Goal: Transaction & Acquisition: Purchase product/service

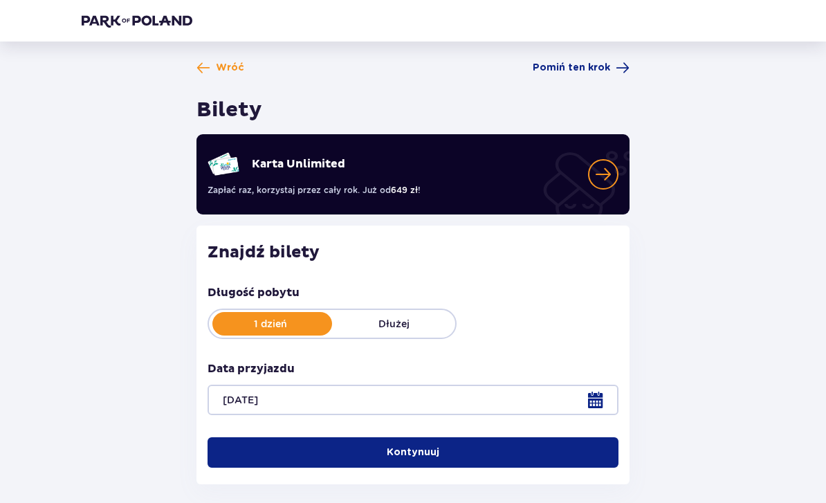
scroll to position [31, 0]
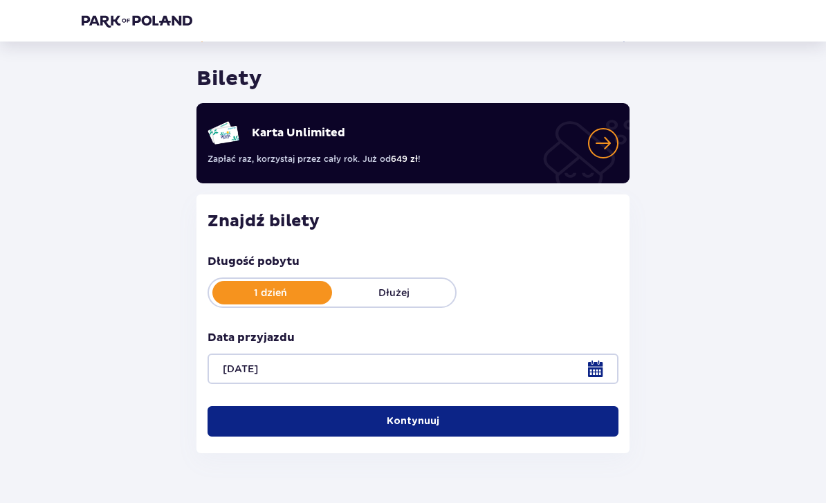
click at [524, 420] on button "Kontynuuj" at bounding box center [412, 421] width 411 height 30
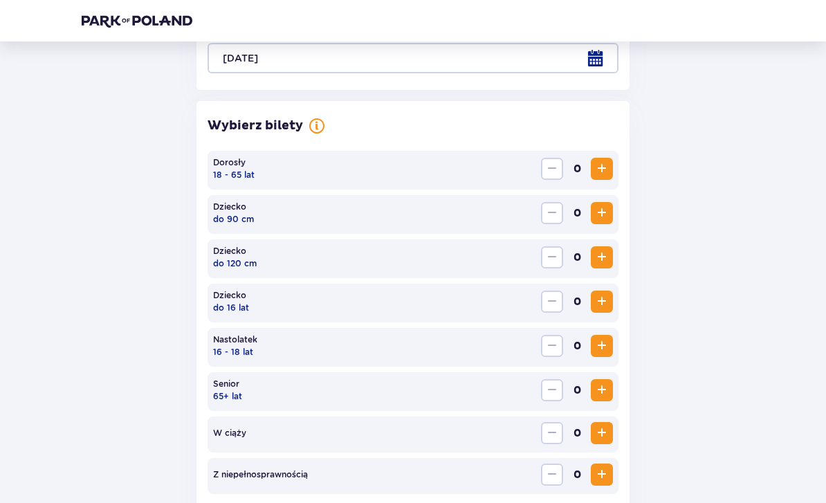
scroll to position [341, 0]
click at [592, 164] on button "Increase" at bounding box center [602, 169] width 22 height 22
click at [598, 172] on span "Increase" at bounding box center [601, 168] width 17 height 17
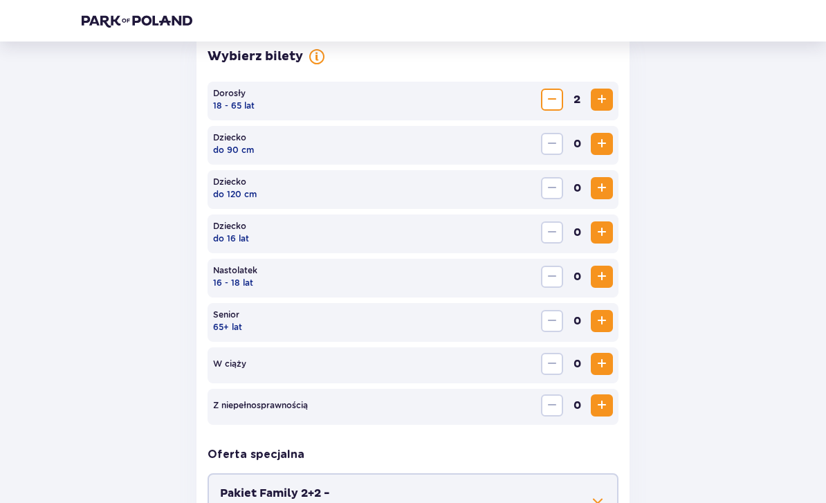
scroll to position [411, 0]
click at [594, 231] on span "Increase" at bounding box center [601, 232] width 17 height 17
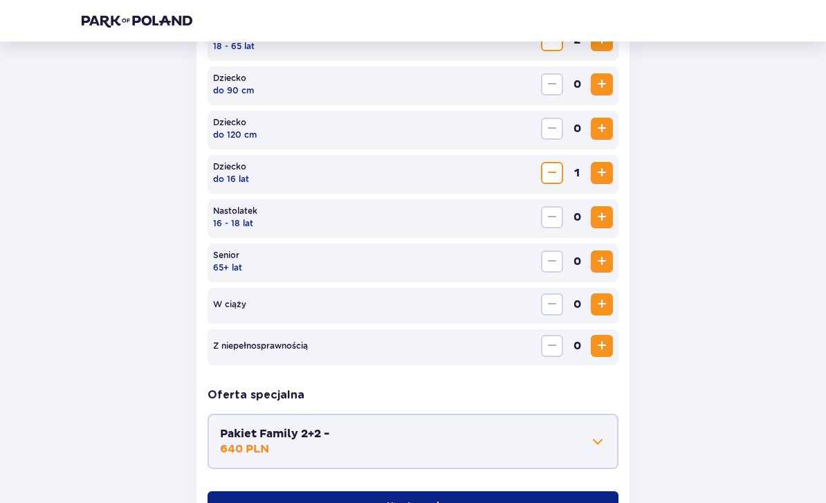
scroll to position [544, 0]
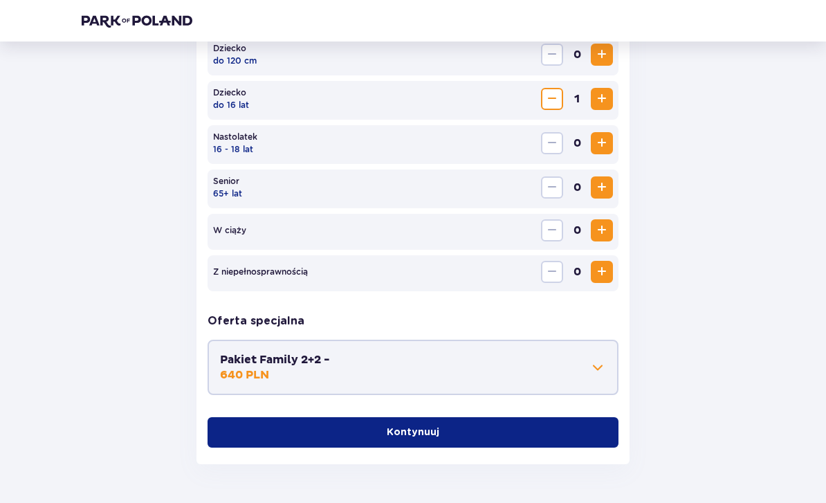
click at [270, 434] on button "Kontynuuj" at bounding box center [412, 432] width 411 height 30
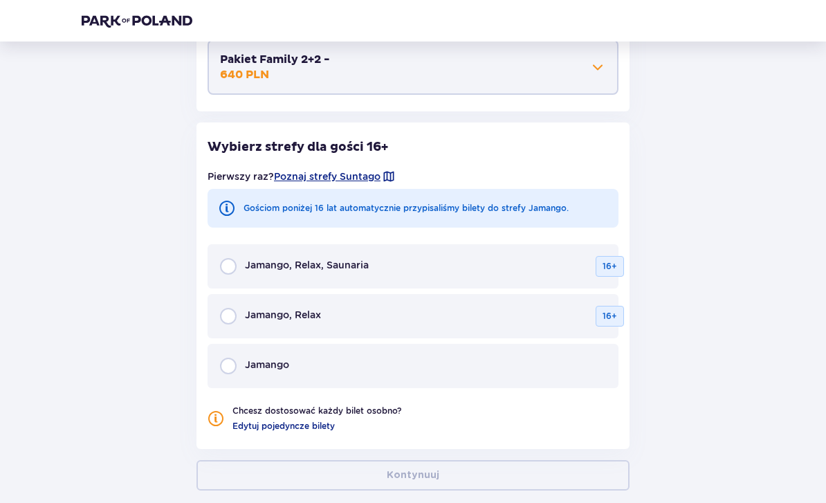
scroll to position [871, 0]
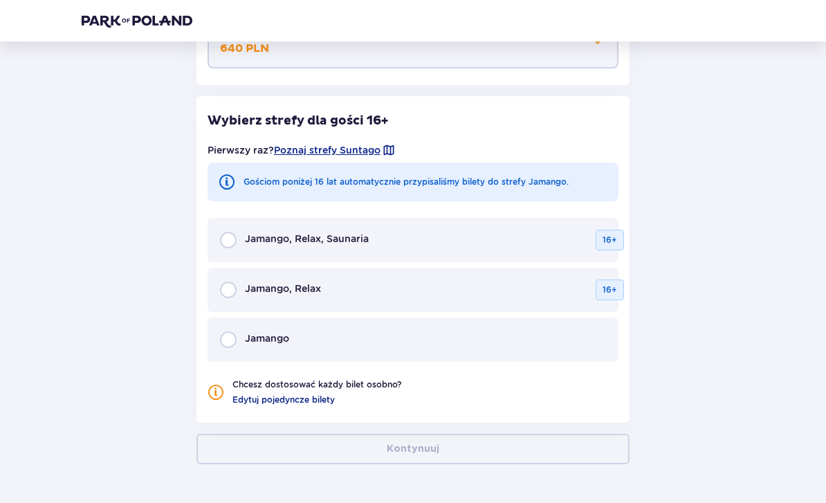
click at [232, 239] on input "radio" at bounding box center [228, 240] width 17 height 17
radio input "true"
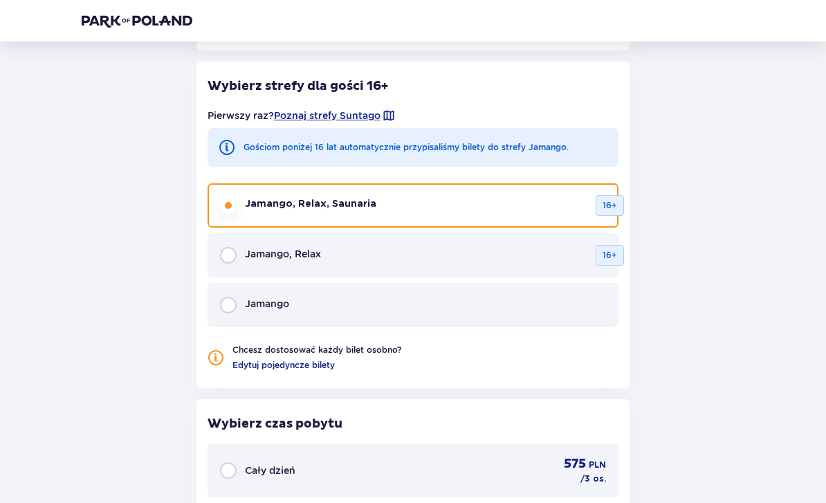
scroll to position [909, 0]
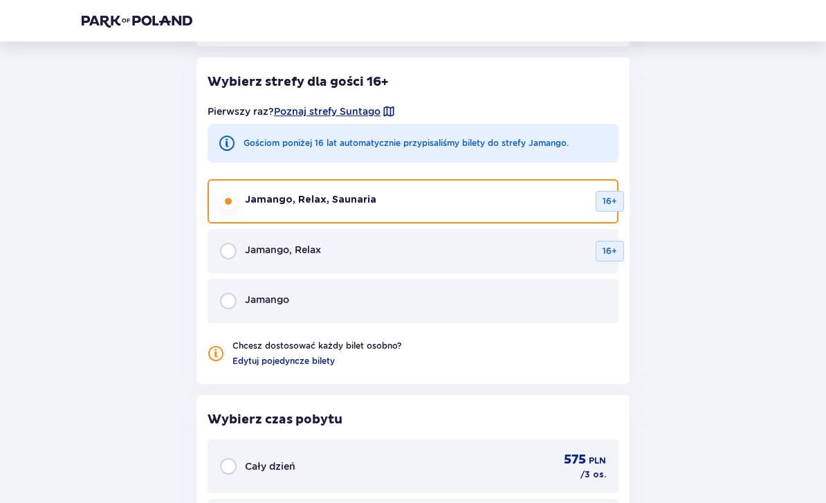
click at [231, 302] on input "radio" at bounding box center [228, 301] width 17 height 17
radio input "true"
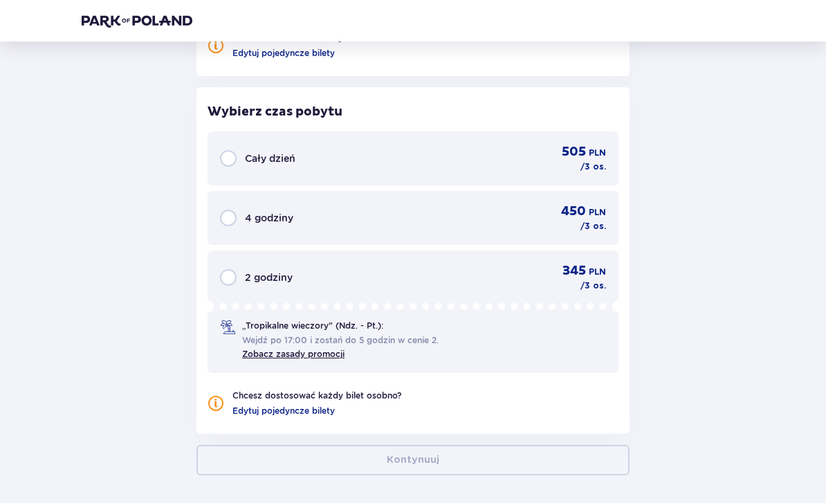
scroll to position [1228, 0]
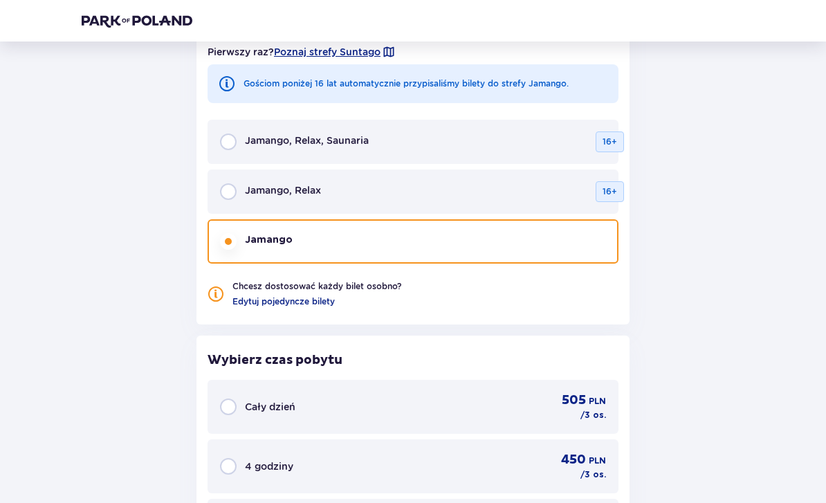
click at [233, 142] on input "radio" at bounding box center [228, 142] width 17 height 17
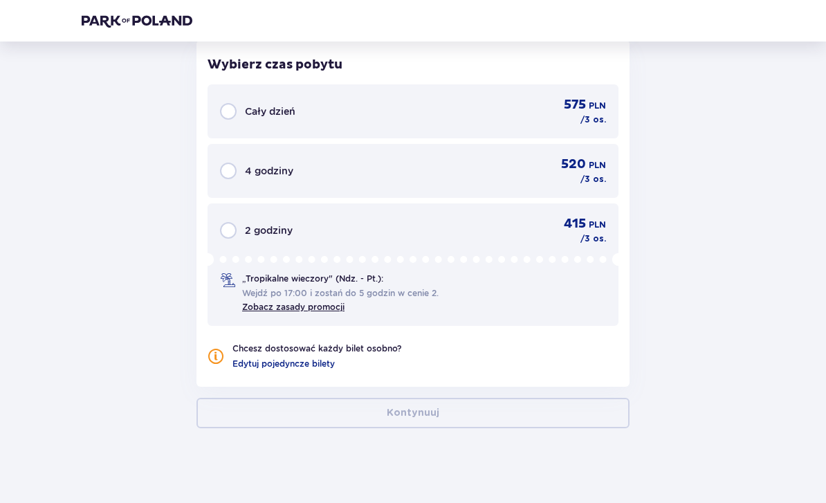
scroll to position [1259, 0]
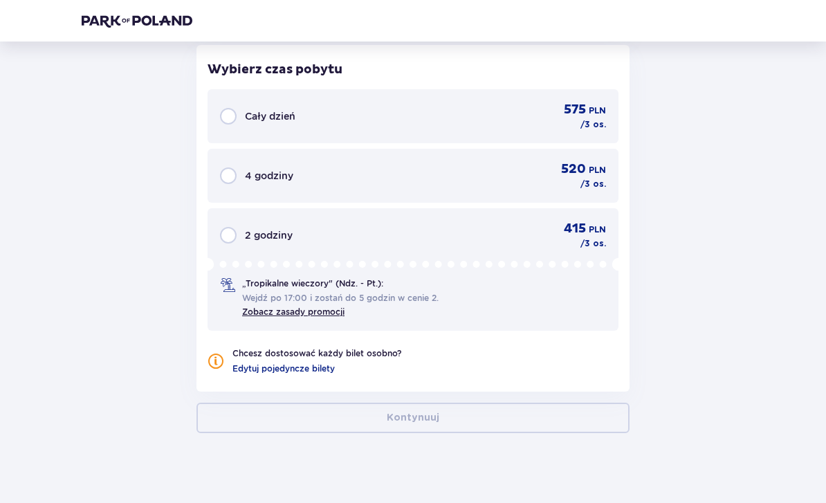
click at [235, 121] on input "radio" at bounding box center [228, 116] width 17 height 17
radio input "true"
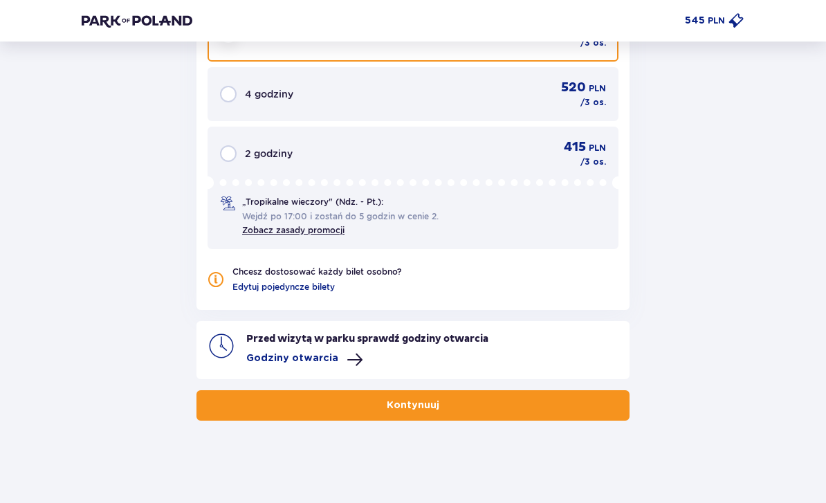
scroll to position [1342, 0]
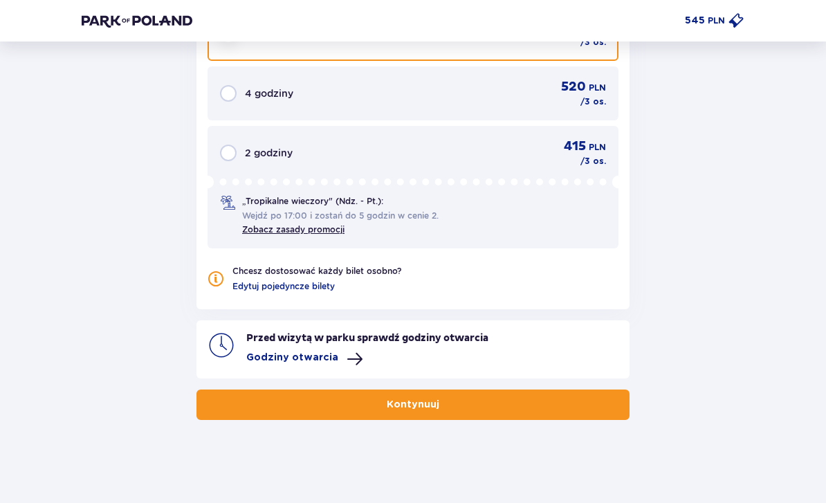
click at [290, 363] on p "Godziny otwarcia" at bounding box center [292, 358] width 92 height 14
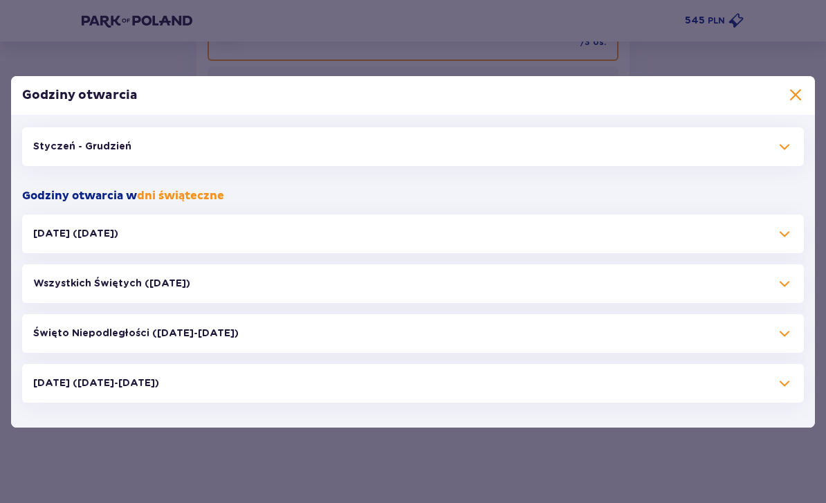
click at [89, 151] on p "Styczeń - Grudzień" at bounding box center [82, 147] width 98 height 14
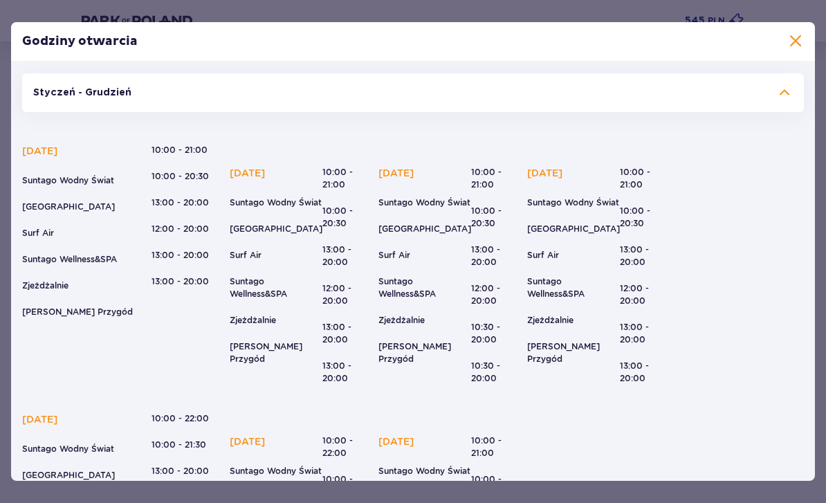
click at [60, 17] on div "Godziny otwarcia Styczeń - Grudzień Poniedziałek Suntago Wodny Świat Crocodile …" at bounding box center [413, 251] width 826 height 503
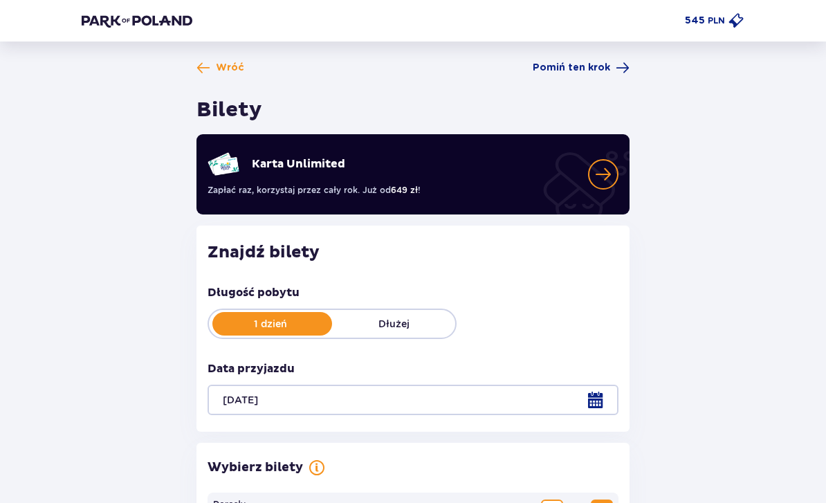
click at [111, 27] on img at bounding box center [137, 21] width 111 height 14
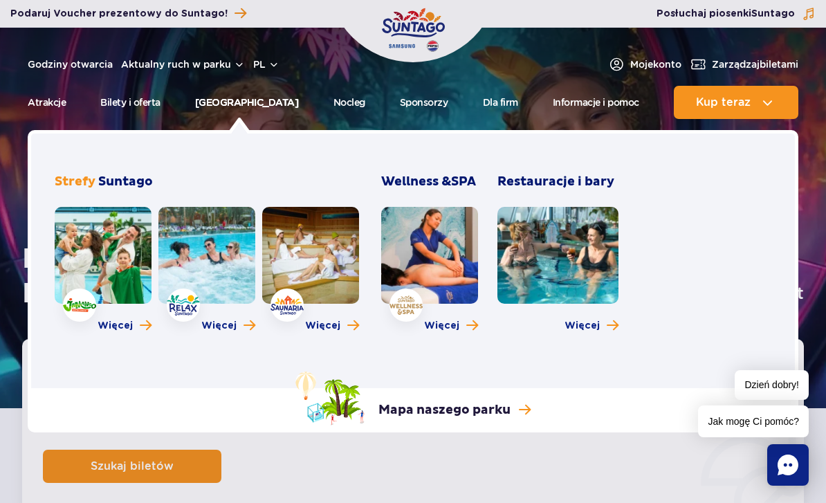
scroll to position [34, 0]
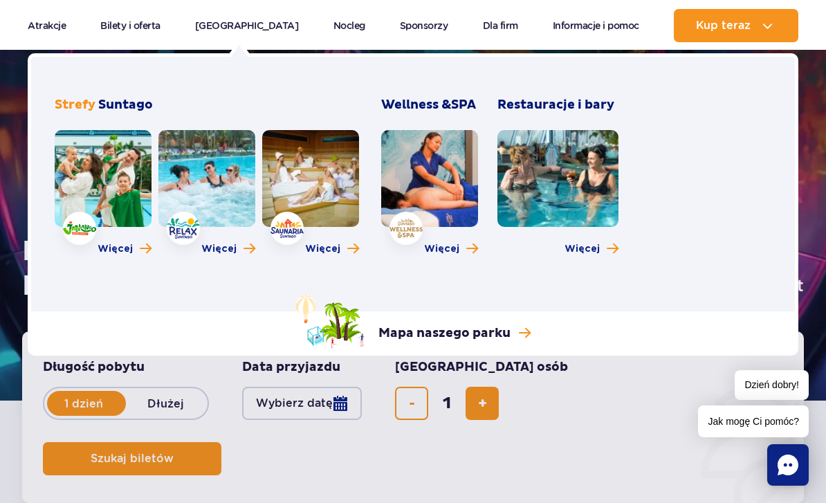
click at [306, 176] on link at bounding box center [310, 178] width 97 height 97
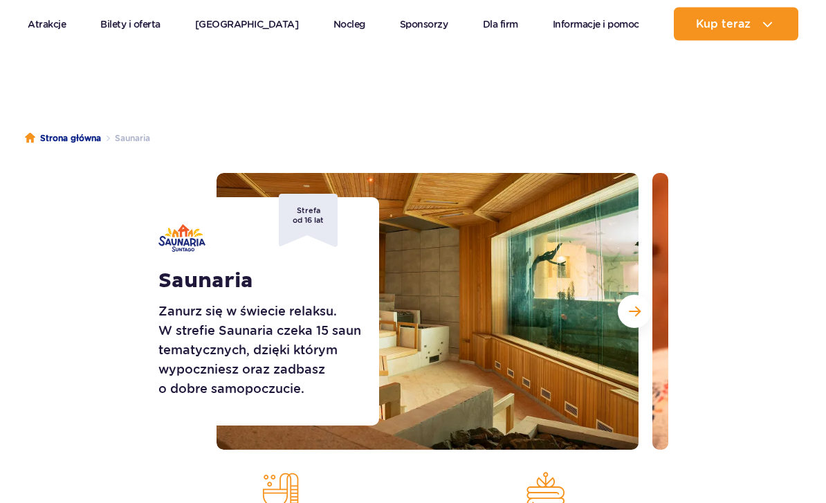
scroll to position [65, 0]
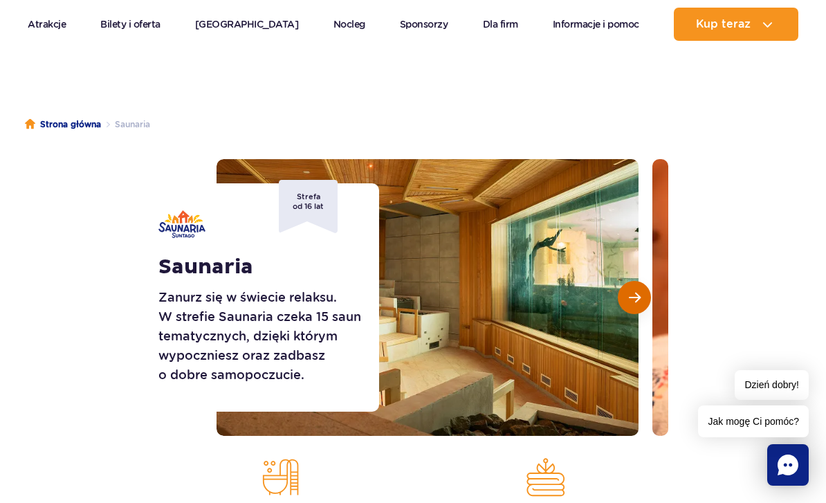
click at [629, 294] on span "Następny slajd" at bounding box center [635, 297] width 12 height 12
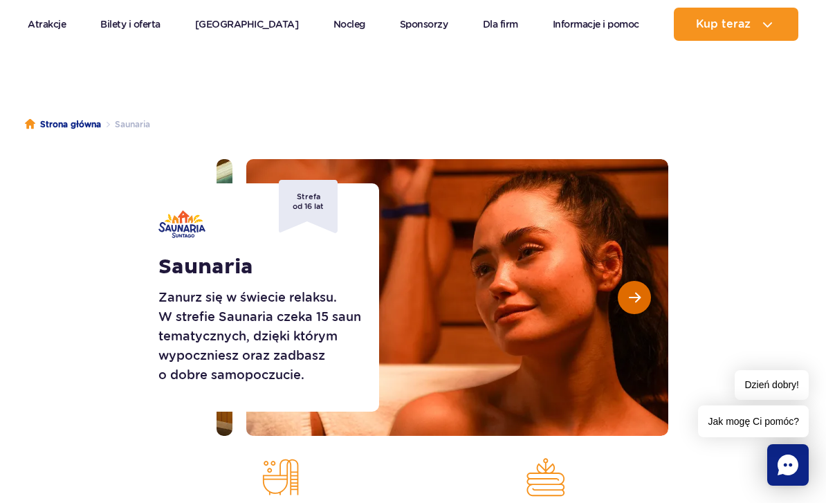
click at [629, 301] on span "Następny slajd" at bounding box center [635, 297] width 12 height 12
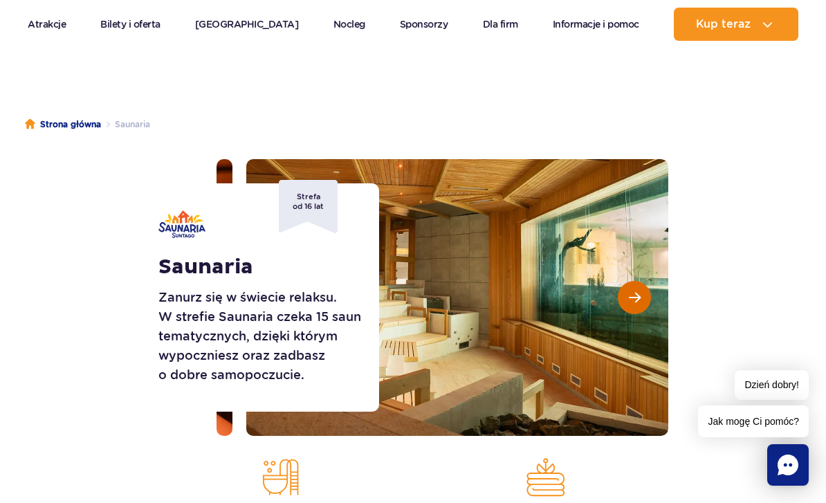
click at [637, 296] on span "Następny slajd" at bounding box center [635, 297] width 12 height 12
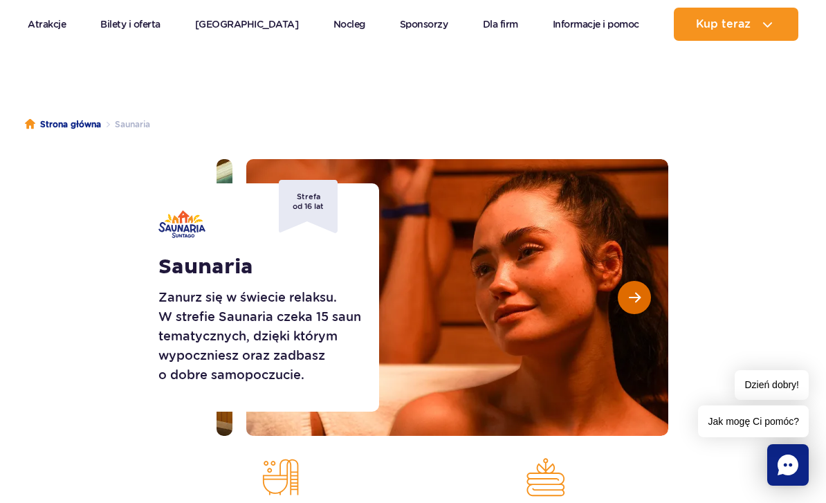
click at [637, 295] on span "Następny slajd" at bounding box center [635, 297] width 12 height 12
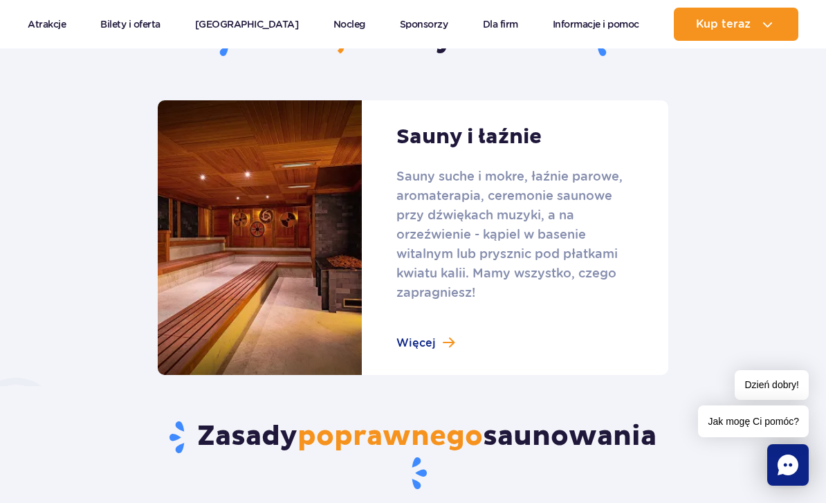
scroll to position [927, 0]
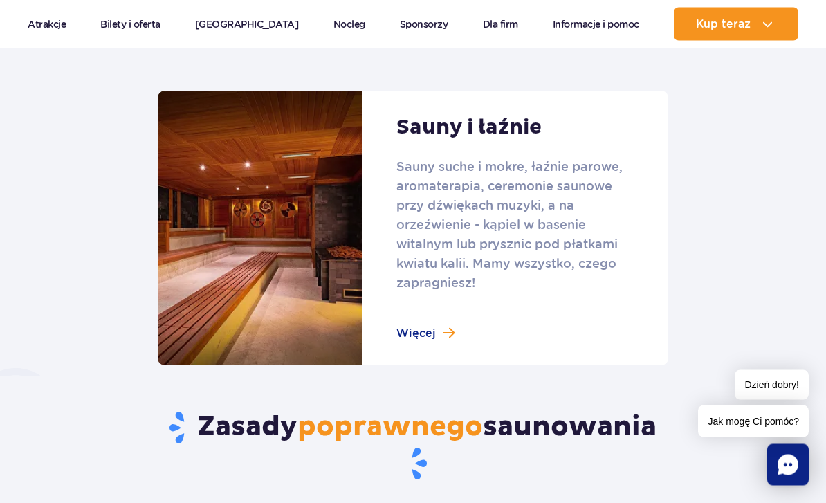
click at [220, 219] on link at bounding box center [413, 228] width 510 height 275
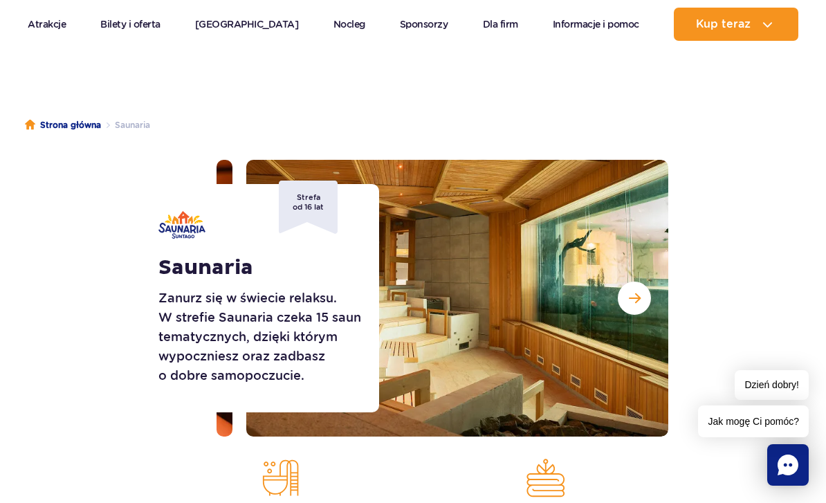
scroll to position [66, 0]
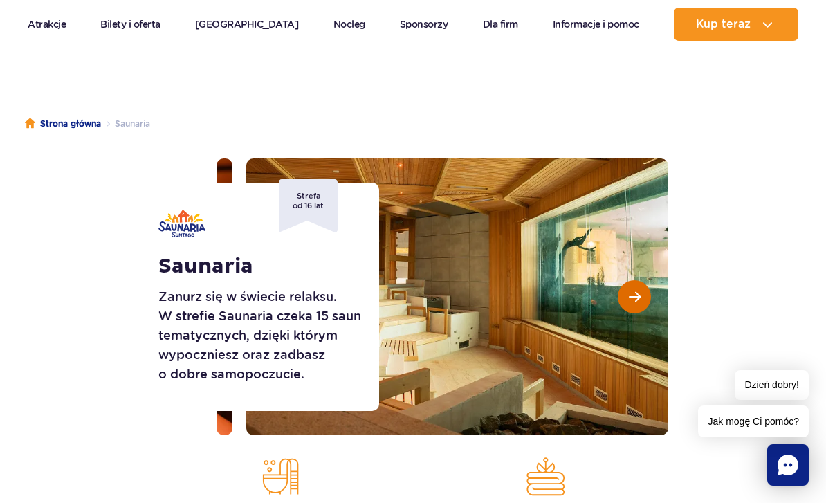
click at [639, 299] on span "Następny slajd" at bounding box center [635, 296] width 12 height 12
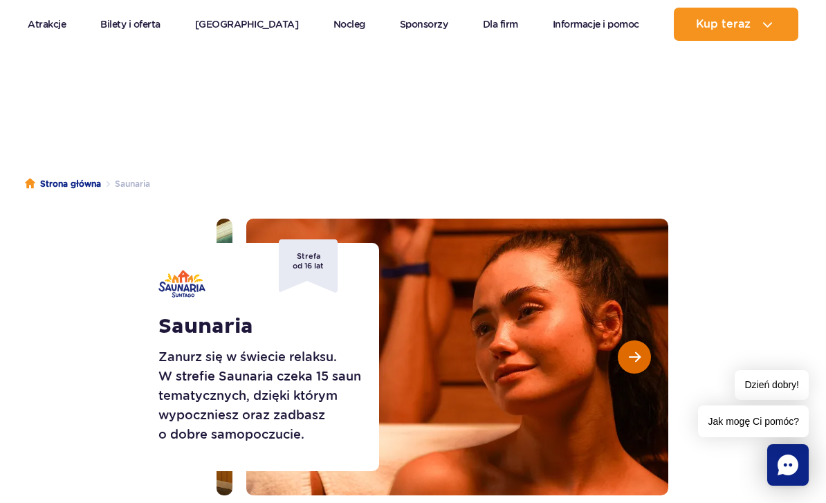
scroll to position [0, 0]
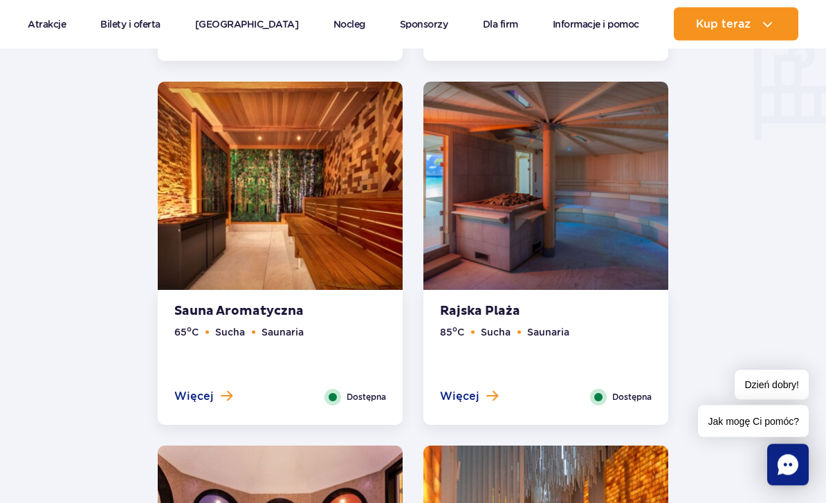
scroll to position [1727, 0]
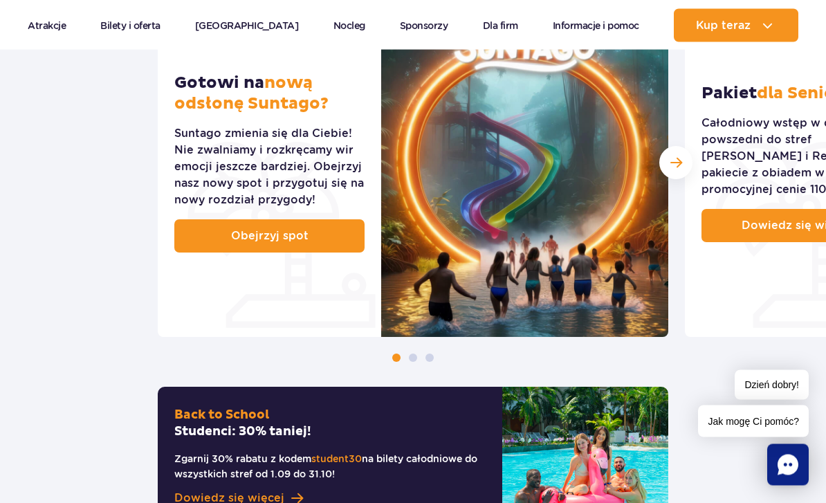
scroll to position [670, 0]
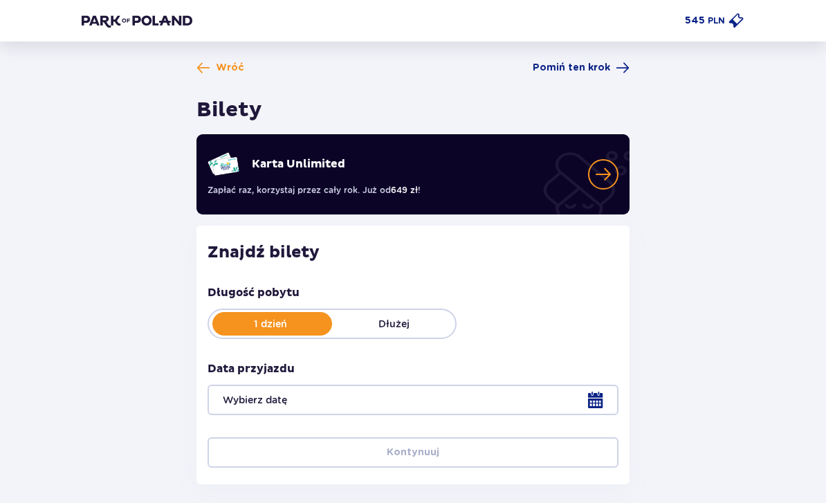
type input "13.09.25"
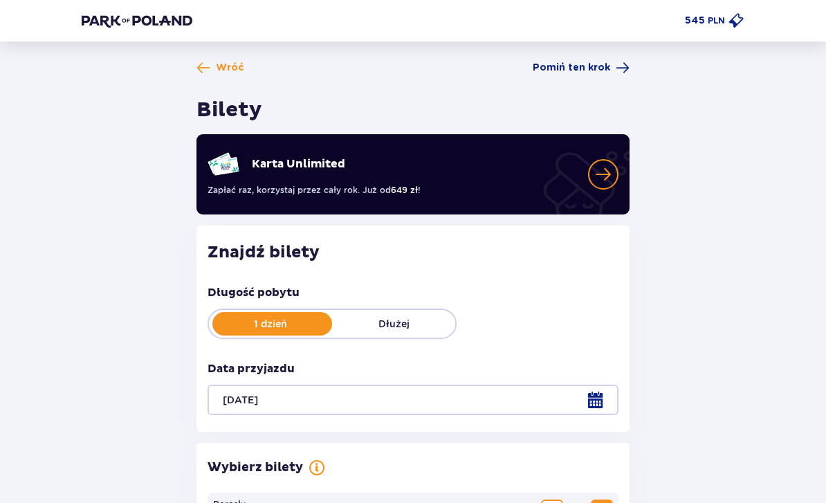
click at [120, 24] on img at bounding box center [137, 21] width 111 height 14
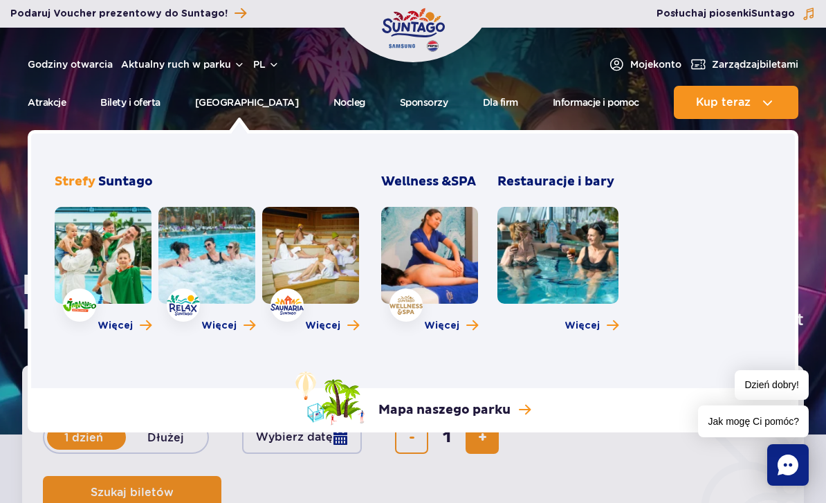
click at [98, 266] on link at bounding box center [103, 255] width 97 height 97
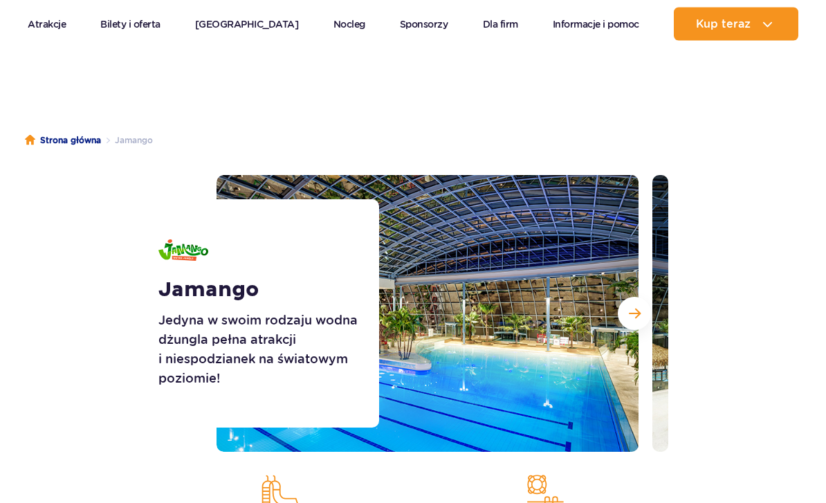
scroll to position [50, 0]
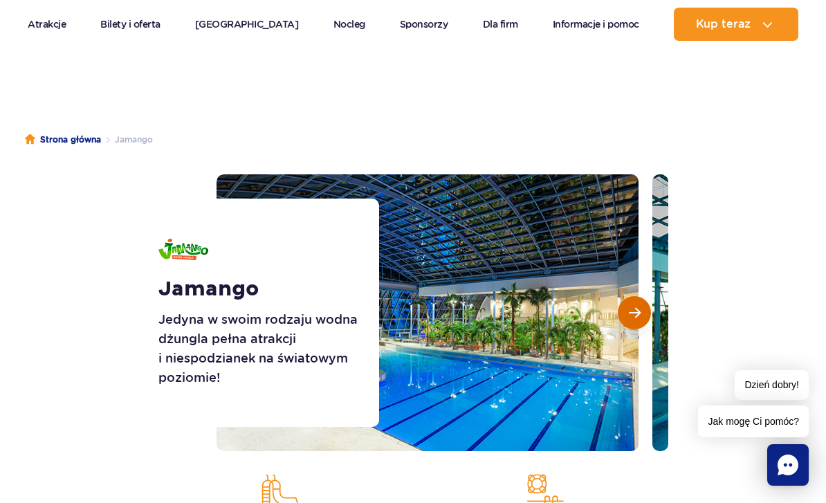
click at [628, 303] on button "Następny slajd" at bounding box center [634, 312] width 33 height 33
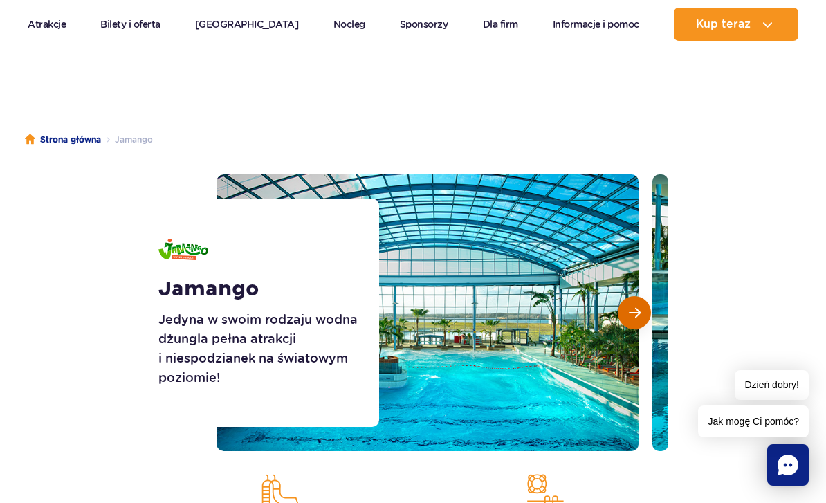
click at [629, 309] on span "Następny slajd" at bounding box center [635, 312] width 12 height 12
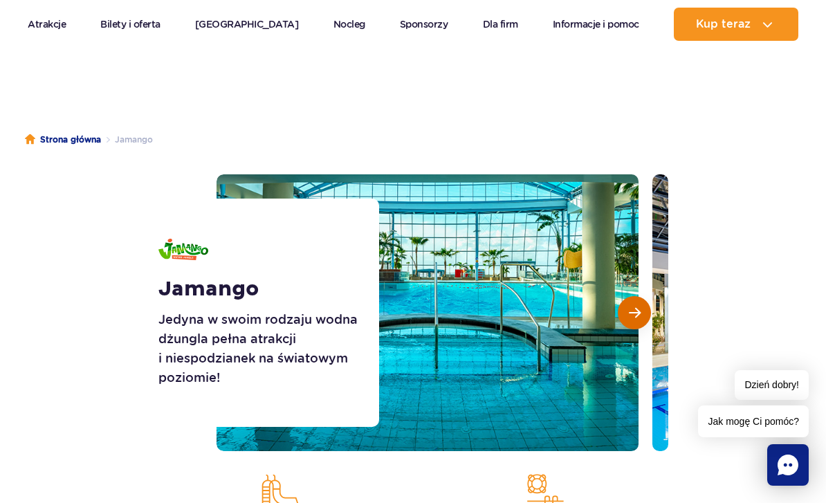
click at [634, 303] on button "Następny slajd" at bounding box center [634, 312] width 33 height 33
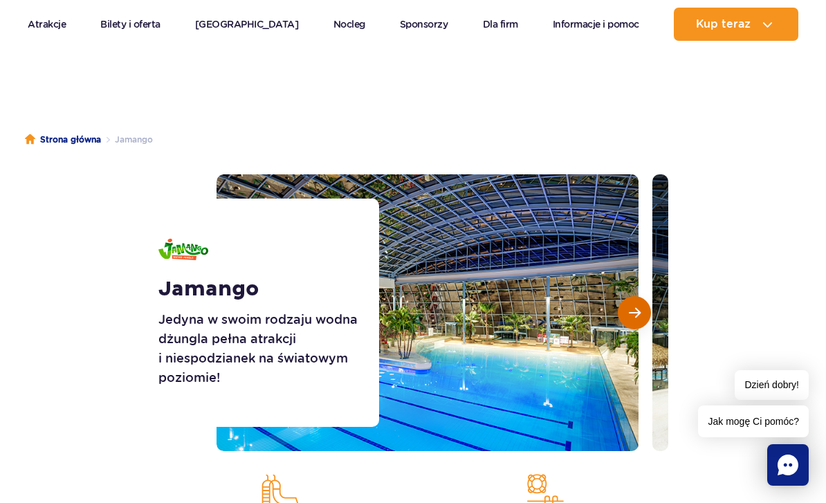
click at [638, 313] on span "Następny slajd" at bounding box center [635, 312] width 12 height 12
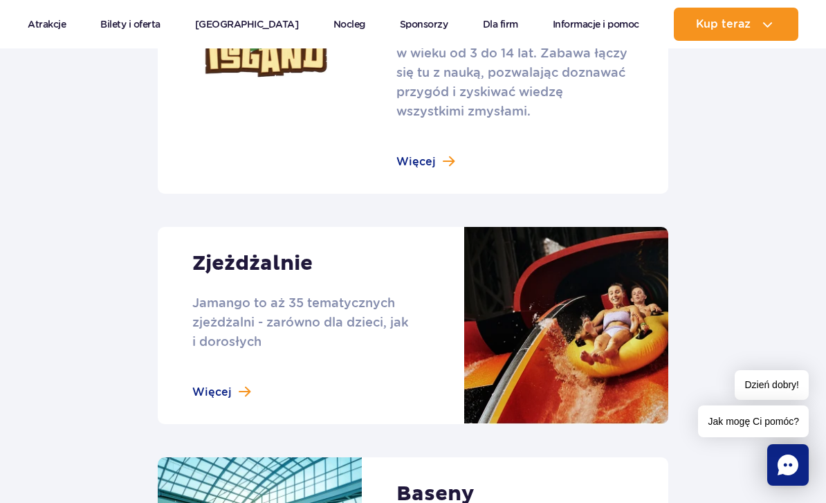
scroll to position [1178, 0]
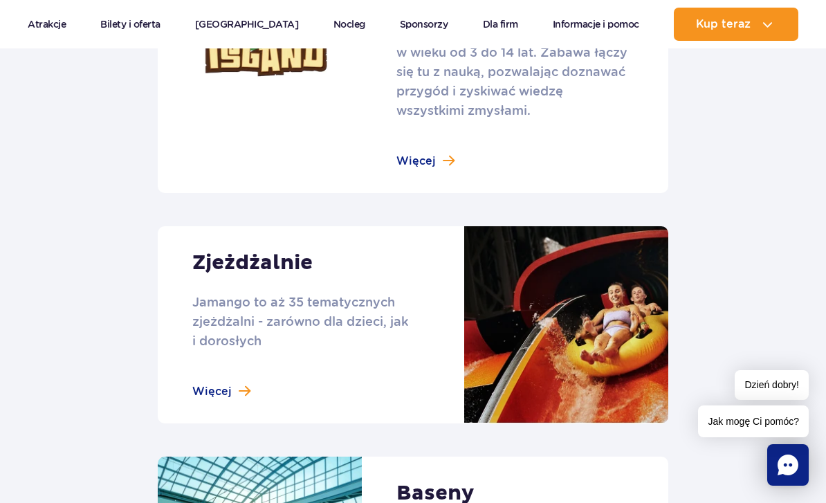
click at [205, 370] on link at bounding box center [413, 324] width 510 height 197
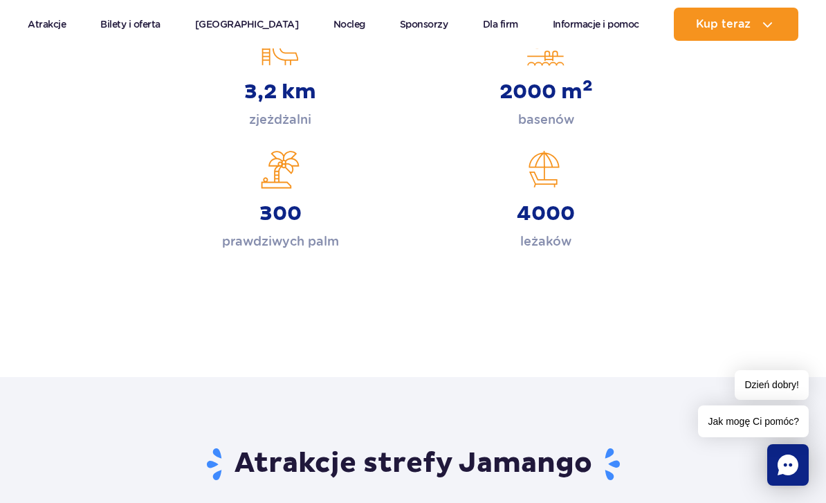
scroll to position [484, 0]
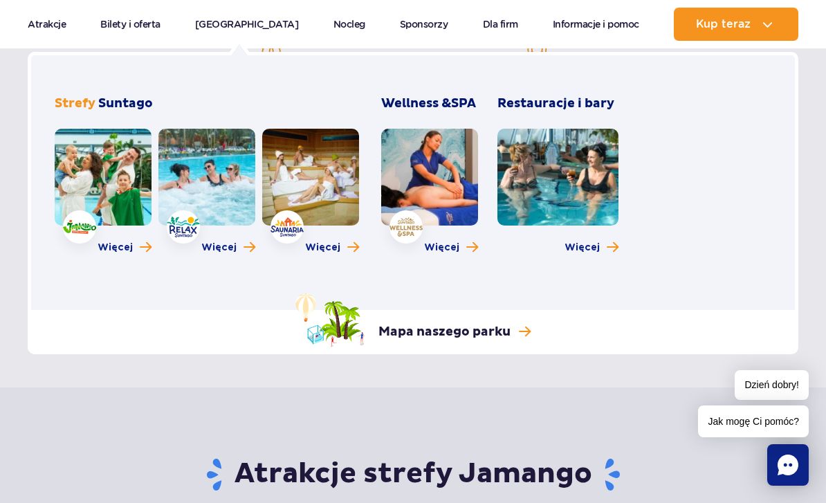
click at [203, 165] on link at bounding box center [206, 177] width 97 height 97
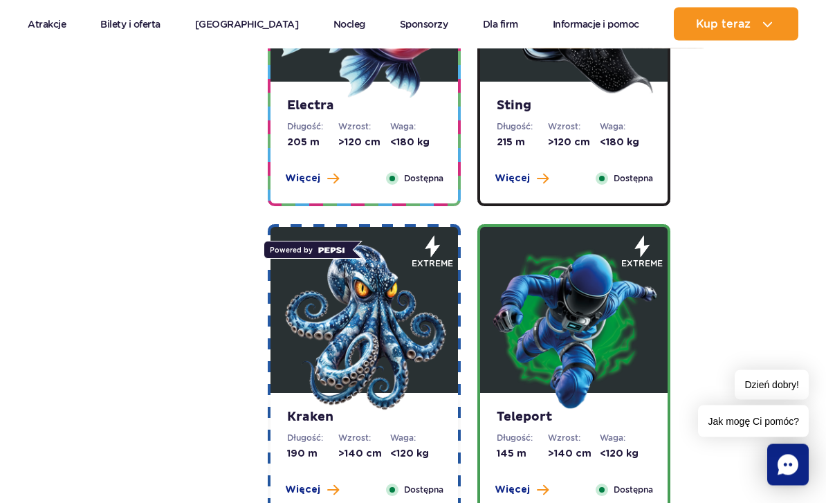
scroll to position [1490, 0]
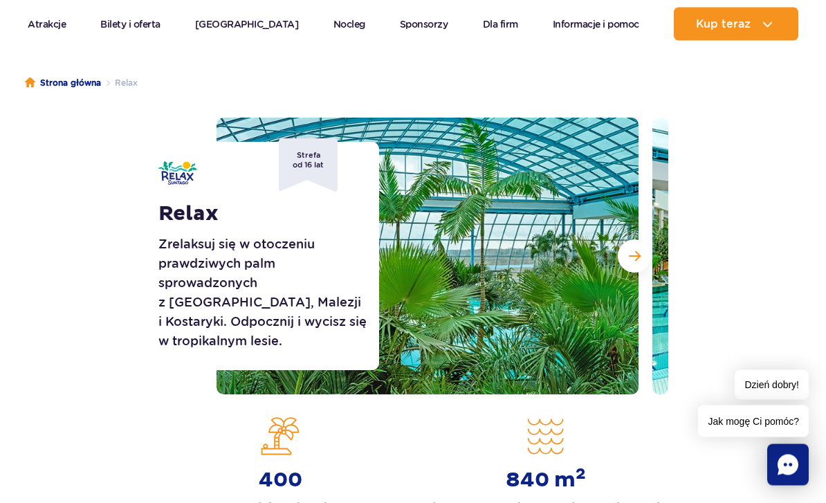
scroll to position [115, 0]
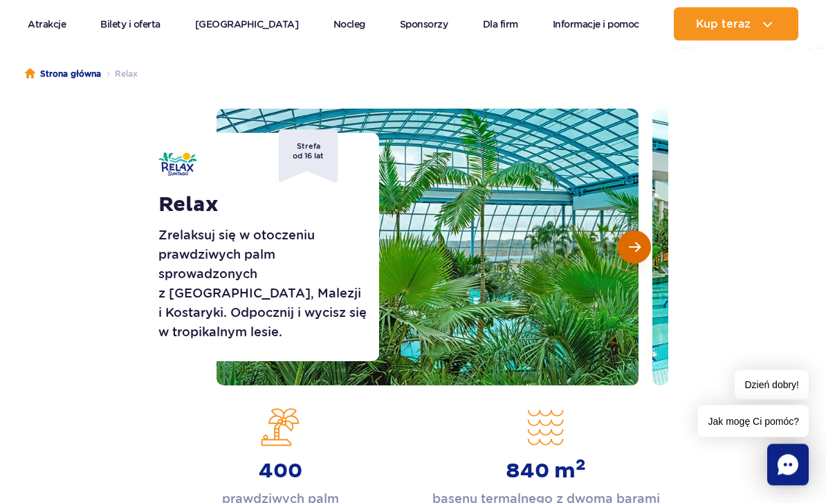
click at [624, 247] on button "Następny slajd" at bounding box center [634, 247] width 33 height 33
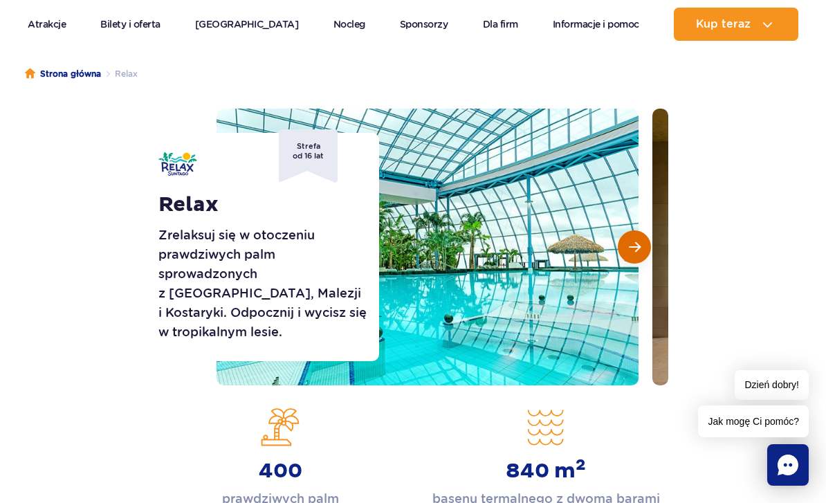
click at [624, 246] on button "Następny slajd" at bounding box center [634, 246] width 33 height 33
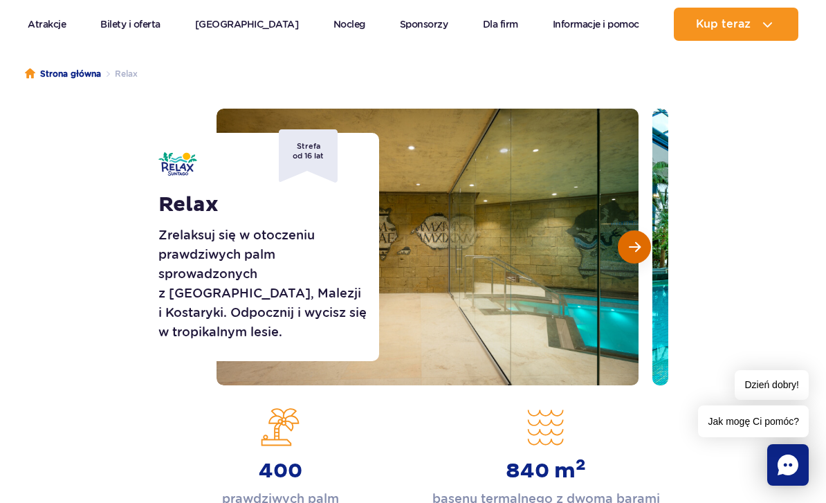
click at [627, 246] on button "Następny slajd" at bounding box center [634, 246] width 33 height 33
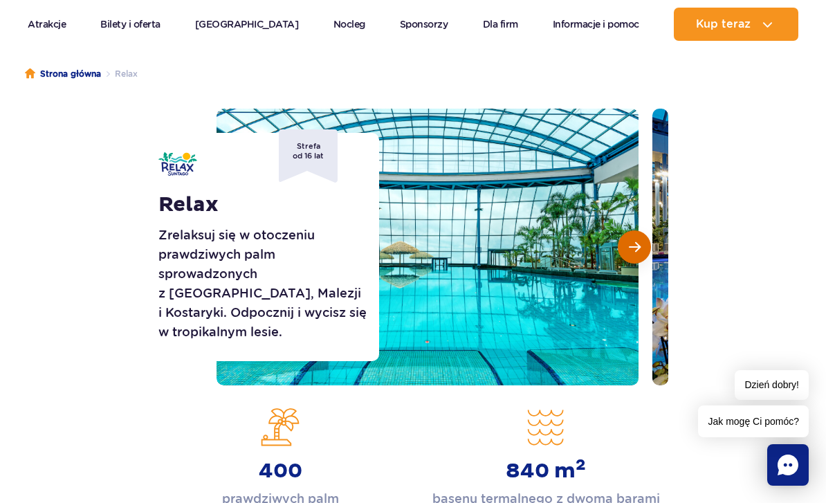
click at [629, 248] on span "Następny slajd" at bounding box center [635, 247] width 12 height 12
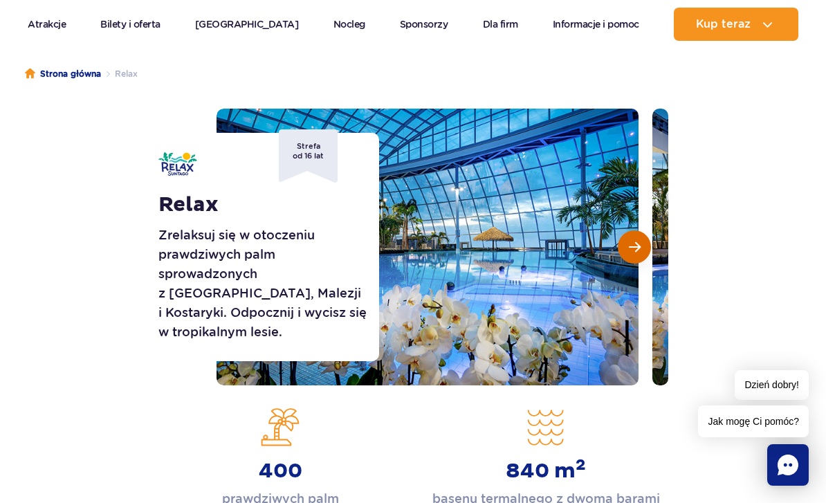
click at [629, 247] on span "Następny slajd" at bounding box center [635, 247] width 12 height 12
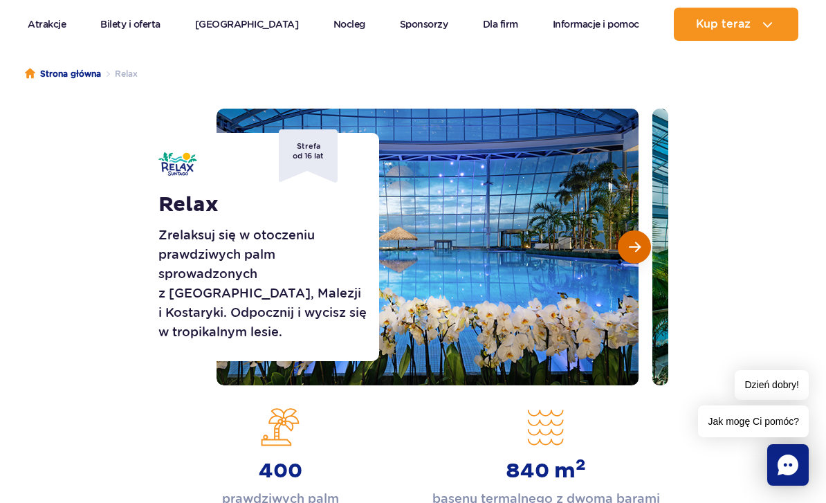
click at [625, 243] on button "Następny slajd" at bounding box center [634, 246] width 33 height 33
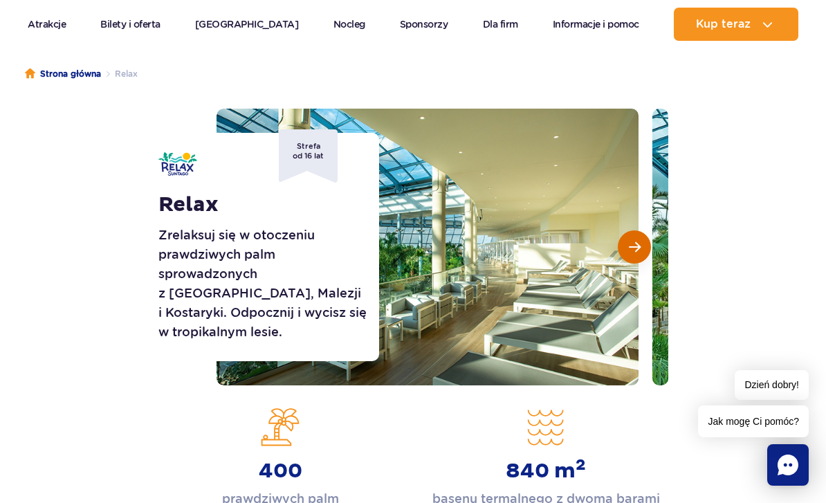
click at [629, 243] on span "Następny slajd" at bounding box center [635, 247] width 12 height 12
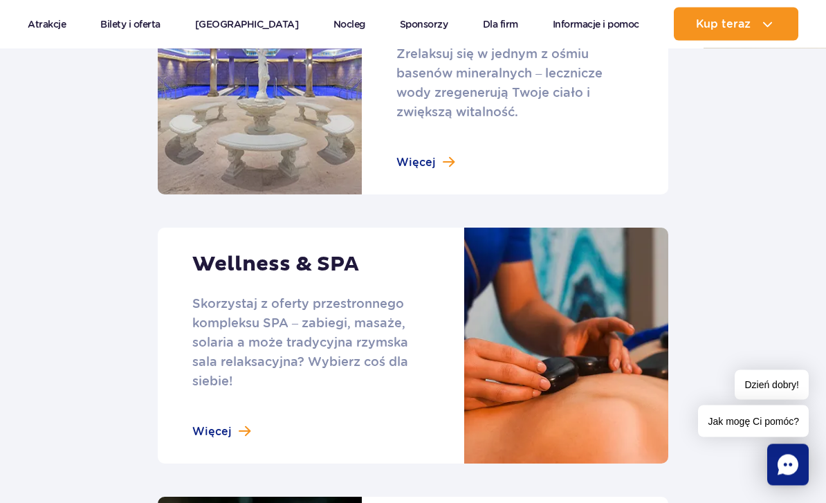
scroll to position [1041, 0]
click at [19, 119] on section "Atrakcje strefy Relax Baseny Zrelaksuj się w jednym z ośmiu basenów mineralnych…" at bounding box center [413, 278] width 826 height 894
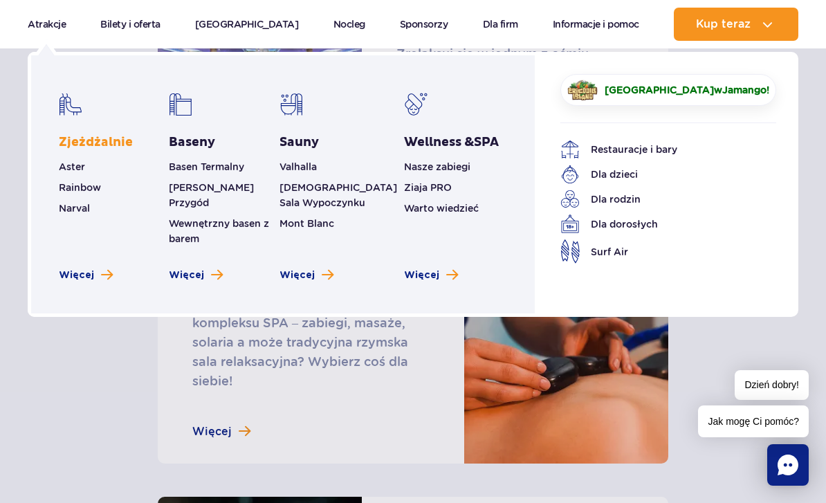
click at [76, 137] on link "Zjeżdżalnie" at bounding box center [96, 142] width 74 height 17
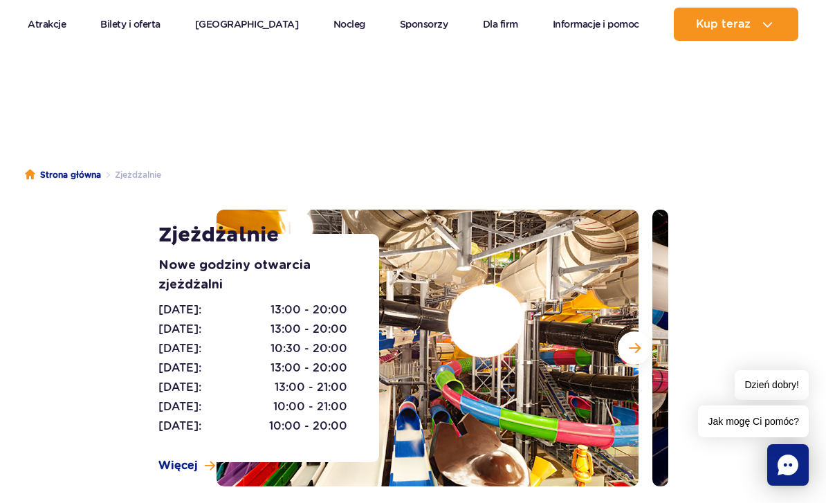
scroll to position [21, 0]
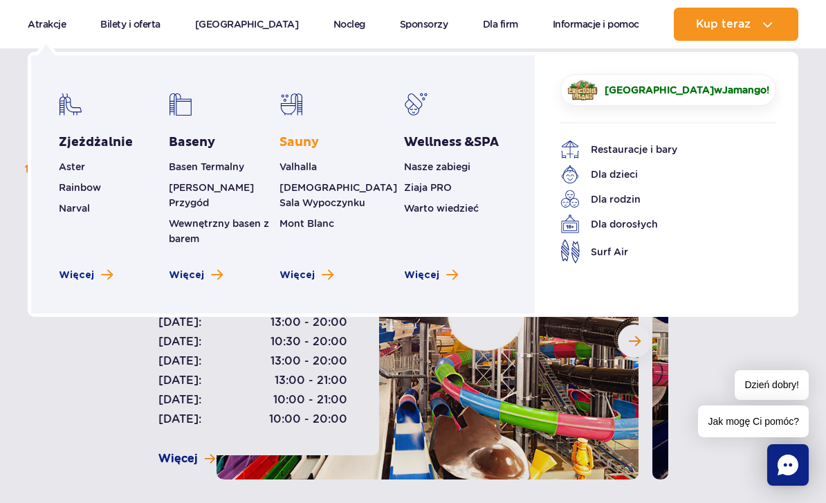
click at [304, 141] on link "Sauny" at bounding box center [298, 142] width 39 height 17
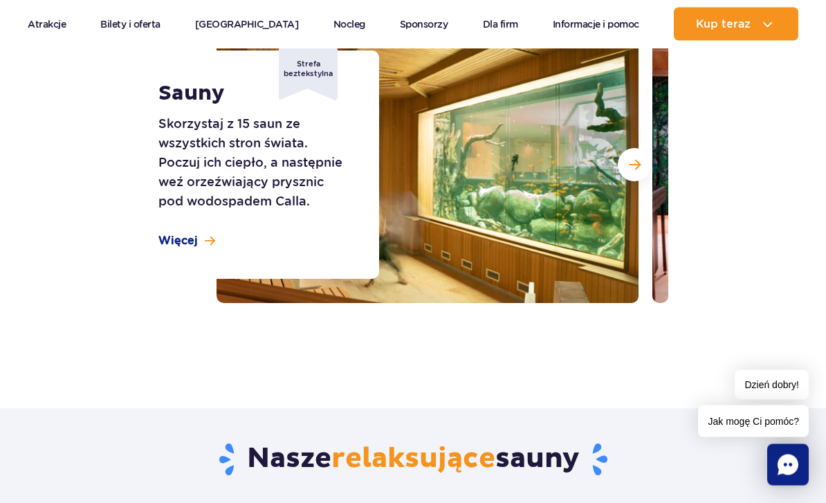
scroll to position [199, 0]
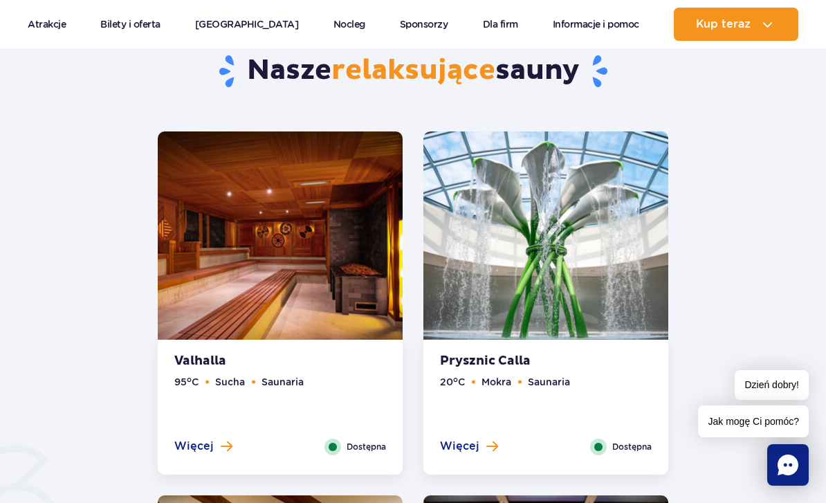
click at [228, 243] on img at bounding box center [280, 239] width 245 height 216
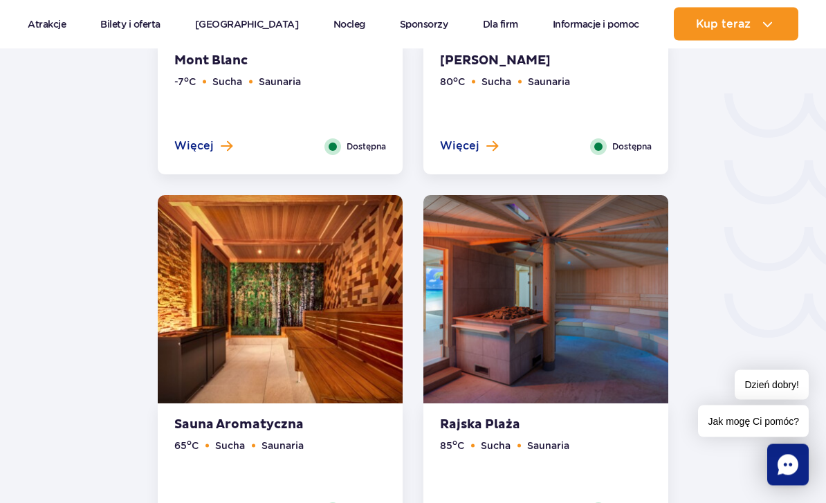
scroll to position [2383, 0]
